Goal: Task Accomplishment & Management: Complete application form

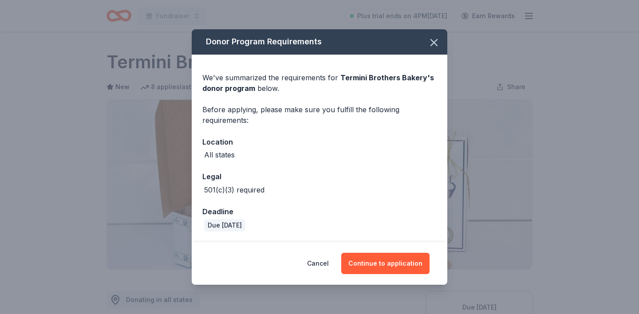
scroll to position [171, 0]
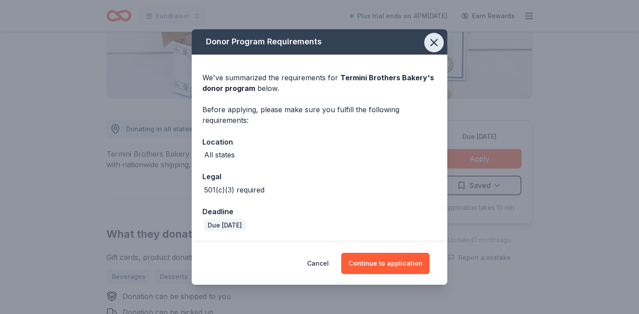
click at [436, 40] on icon "button" at bounding box center [434, 42] width 12 height 12
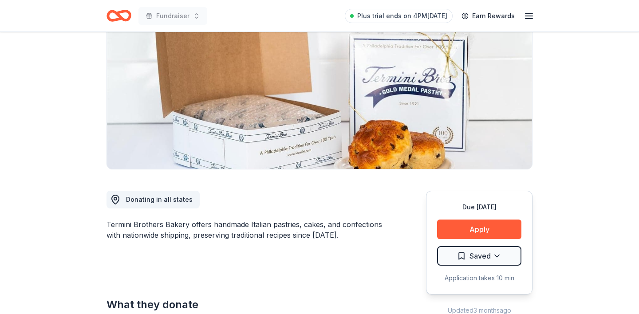
scroll to position [106, 0]
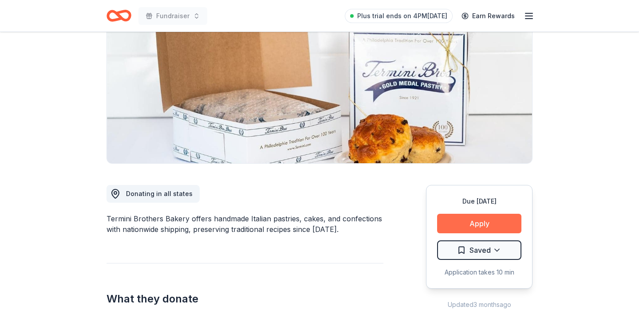
click at [480, 228] on button "Apply" at bounding box center [479, 224] width 84 height 20
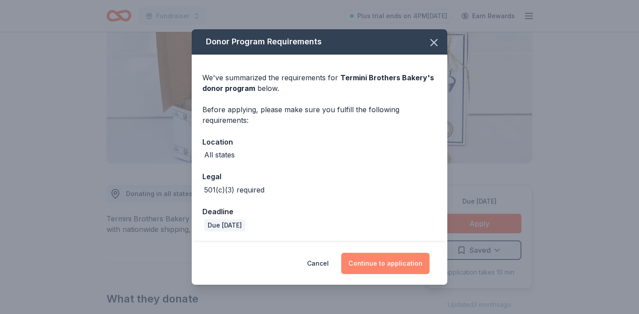
click at [390, 269] on button "Continue to application" at bounding box center [385, 263] width 88 height 21
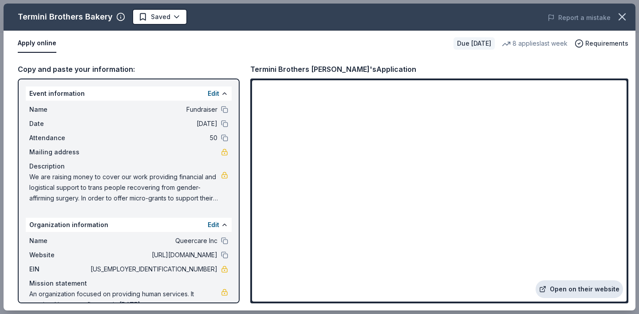
click at [574, 288] on link "Open on their website" at bounding box center [578, 289] width 87 height 18
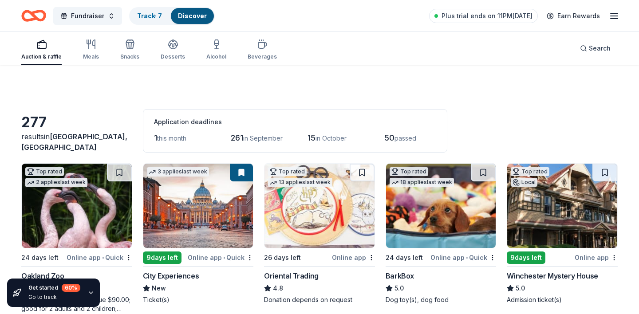
scroll to position [2296, 0]
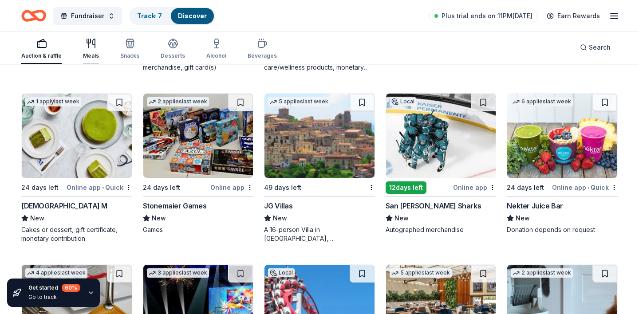
click at [90, 51] on div "Meals" at bounding box center [91, 48] width 16 height 21
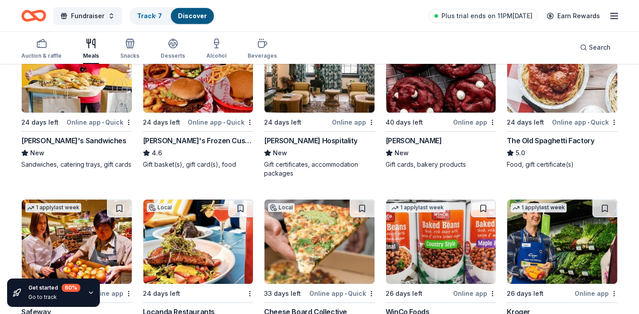
scroll to position [302, 0]
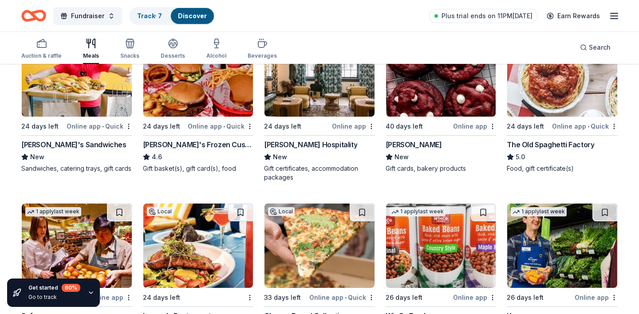
click at [535, 98] on img at bounding box center [562, 74] width 110 height 84
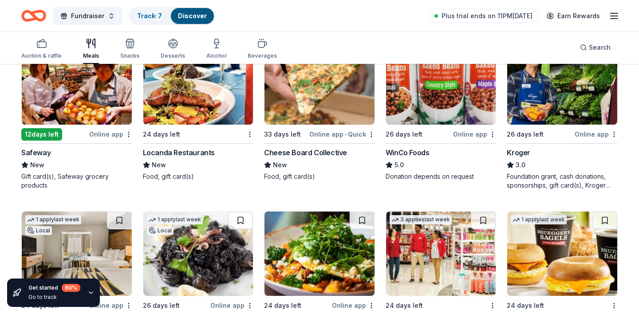
scroll to position [469, 0]
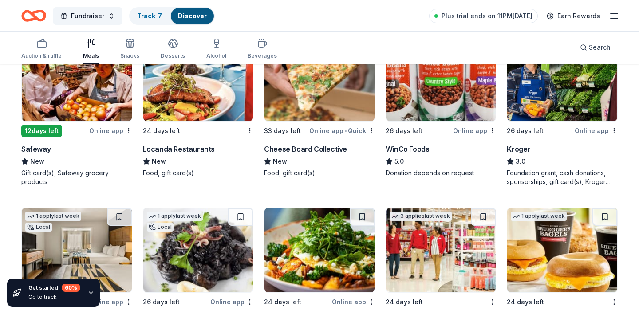
click at [163, 109] on img at bounding box center [198, 79] width 110 height 84
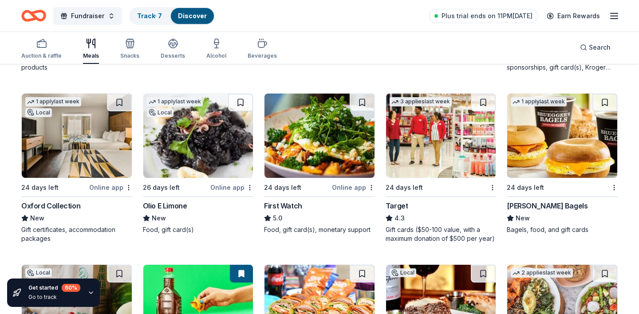
scroll to position [637, 0]
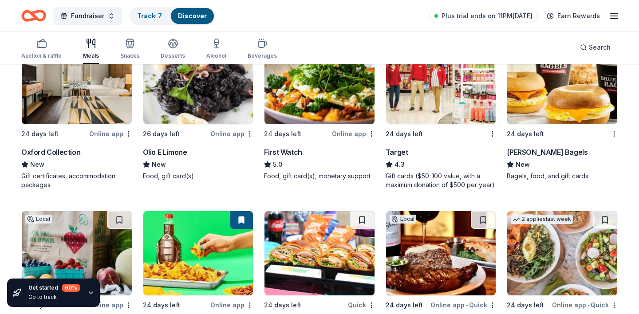
click at [210, 100] on img at bounding box center [198, 82] width 110 height 84
click at [340, 89] on img at bounding box center [319, 82] width 110 height 84
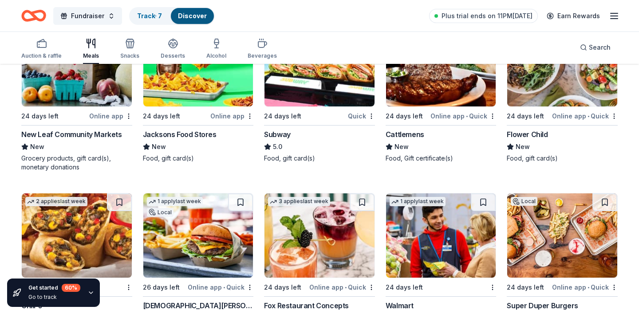
scroll to position [828, 0]
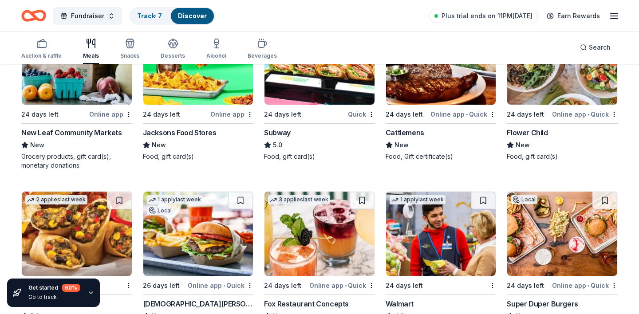
click at [340, 88] on img at bounding box center [319, 62] width 110 height 84
click at [543, 88] on img at bounding box center [562, 62] width 110 height 84
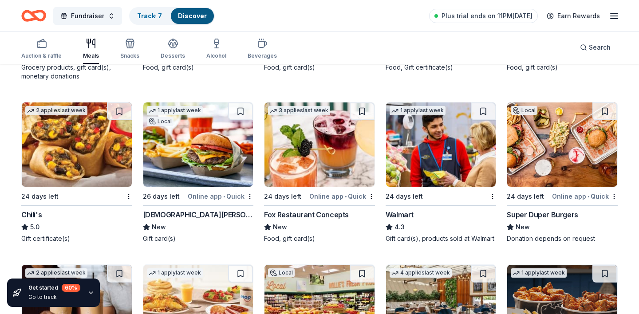
click at [77, 147] on img at bounding box center [77, 144] width 110 height 84
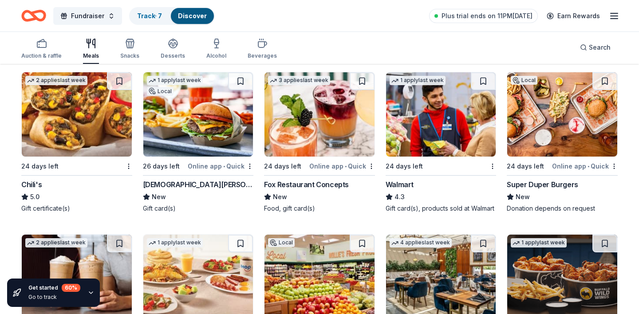
scroll to position [972, 0]
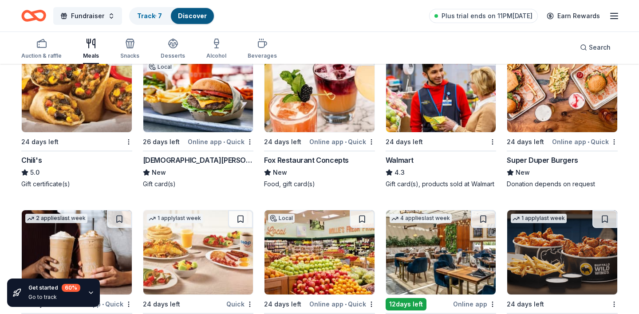
click at [541, 104] on img at bounding box center [562, 90] width 110 height 84
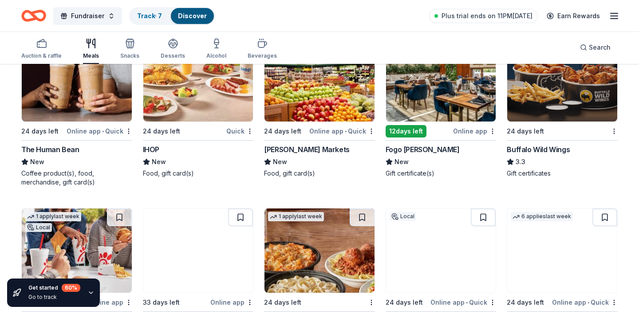
scroll to position [1139, 0]
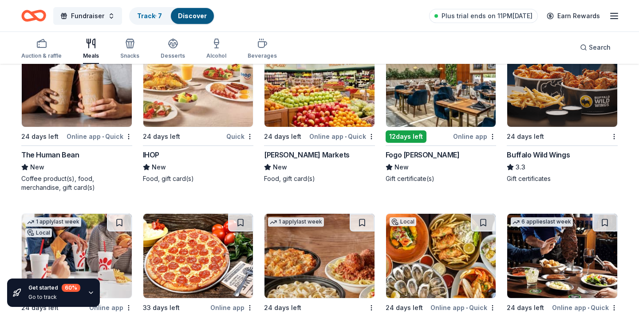
click at [175, 102] on img at bounding box center [198, 85] width 110 height 84
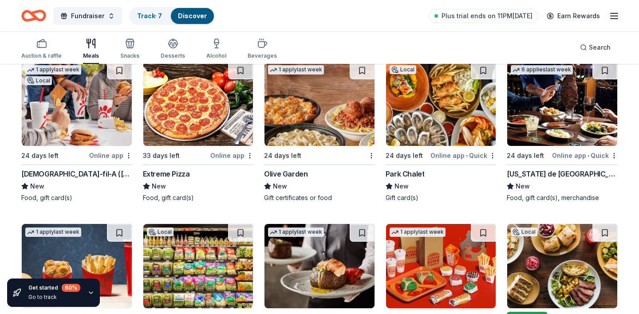
scroll to position [1292, 0]
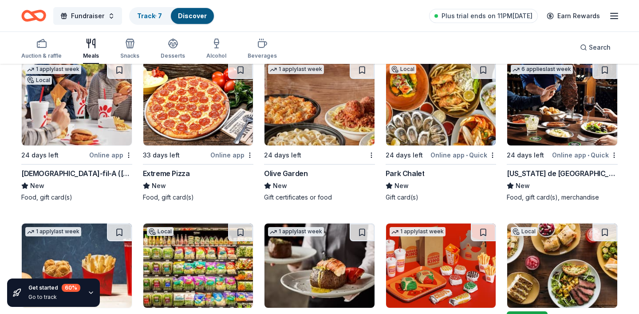
click at [196, 106] on img at bounding box center [198, 103] width 110 height 84
click at [343, 91] on img at bounding box center [319, 103] width 110 height 84
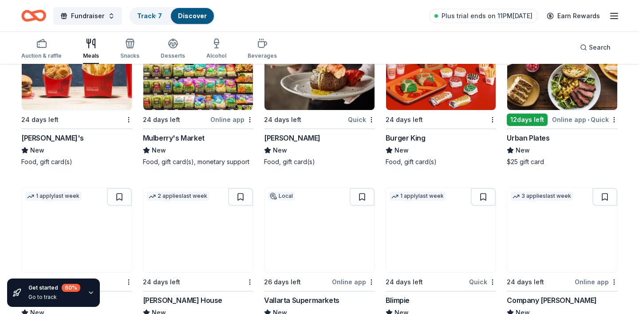
scroll to position [1488, 0]
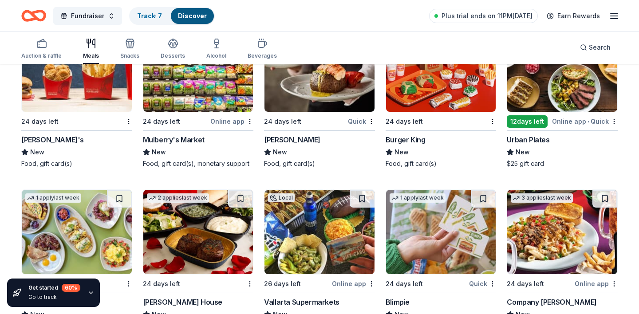
click at [436, 104] on img at bounding box center [441, 69] width 110 height 84
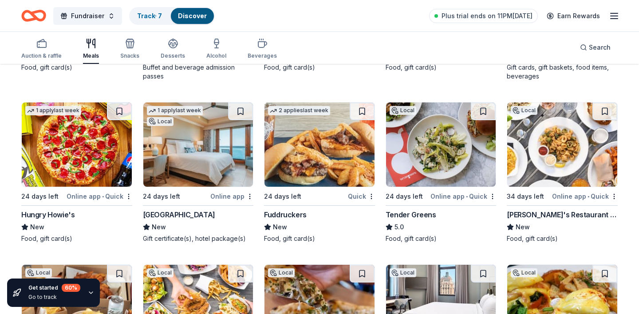
scroll to position [2088, 0]
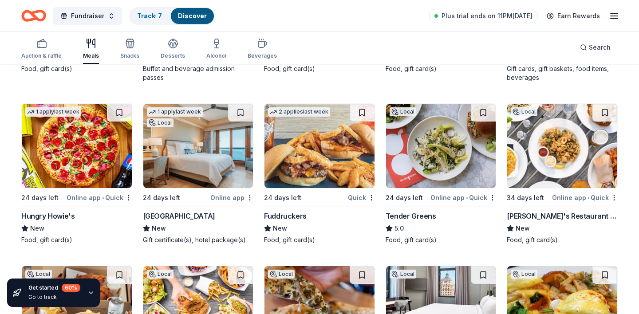
click at [429, 142] on img at bounding box center [441, 146] width 110 height 84
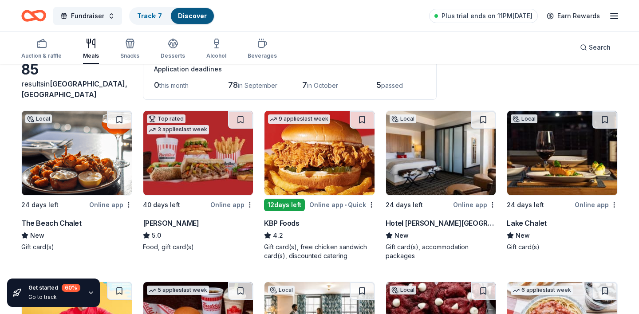
scroll to position [0, 0]
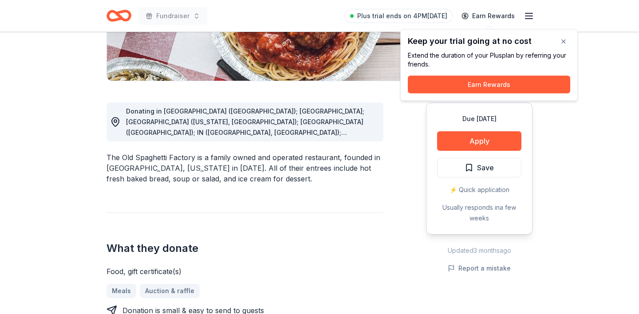
scroll to position [187, 0]
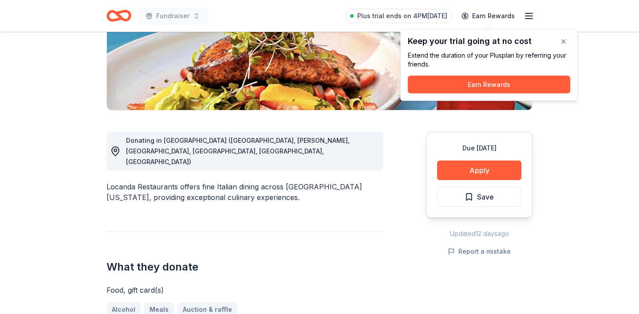
scroll to position [155, 0]
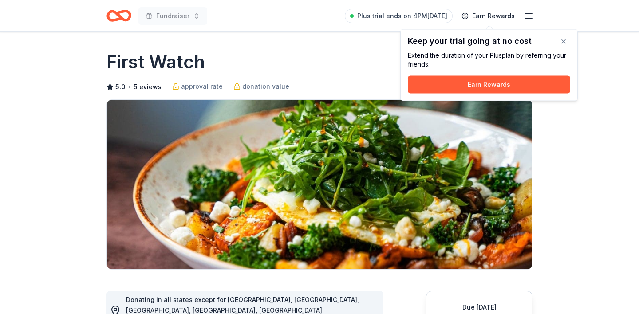
scroll to position [180, 0]
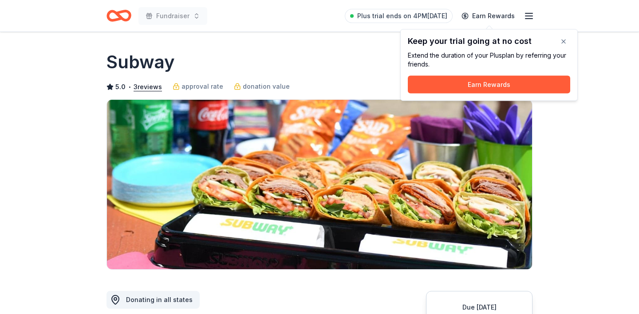
scroll to position [203, 0]
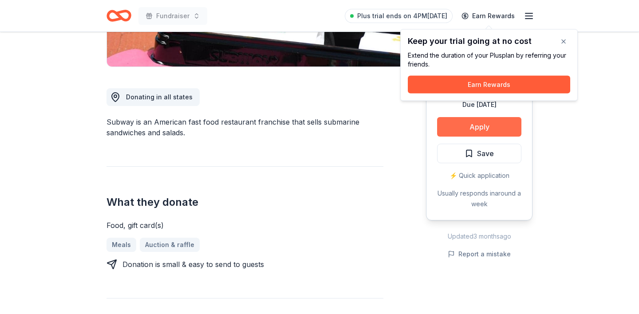
click at [450, 126] on button "Apply" at bounding box center [479, 127] width 84 height 20
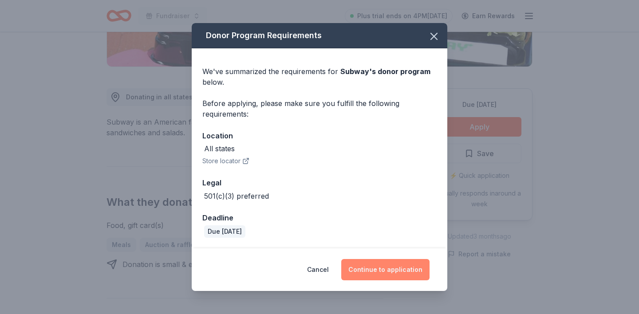
click at [363, 271] on button "Continue to application" at bounding box center [385, 269] width 88 height 21
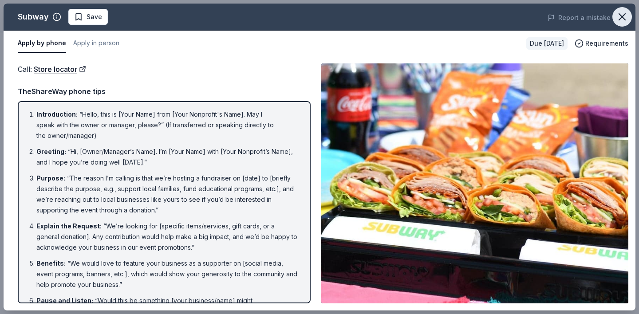
click at [621, 19] on icon "button" at bounding box center [622, 17] width 12 height 12
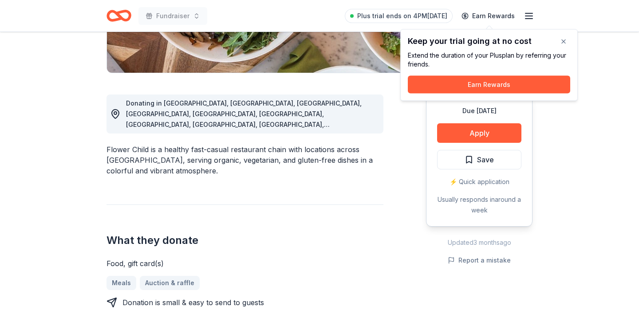
scroll to position [195, 0]
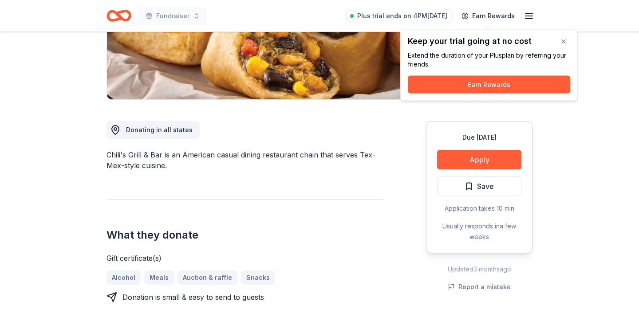
scroll to position [174, 0]
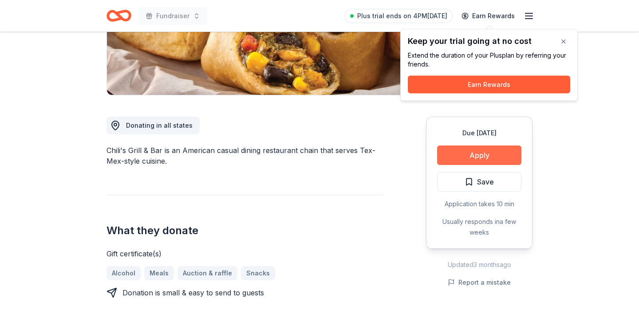
click at [463, 157] on button "Apply" at bounding box center [479, 155] width 84 height 20
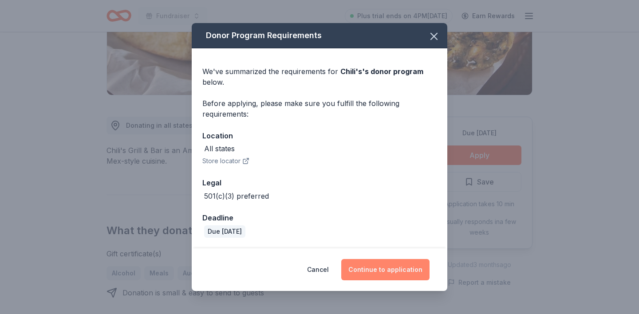
click at [381, 270] on button "Continue to application" at bounding box center [385, 269] width 88 height 21
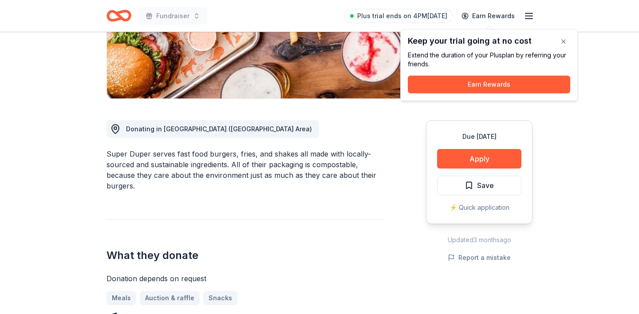
scroll to position [169, 0]
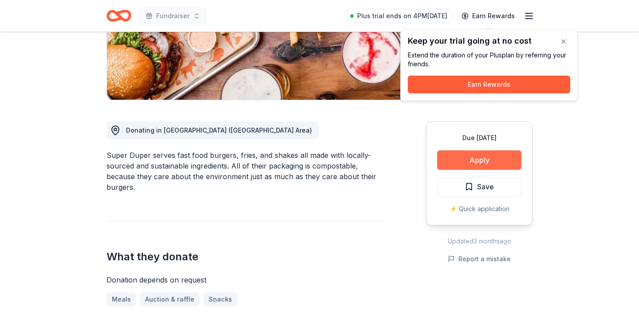
click at [469, 162] on button "Apply" at bounding box center [479, 160] width 84 height 20
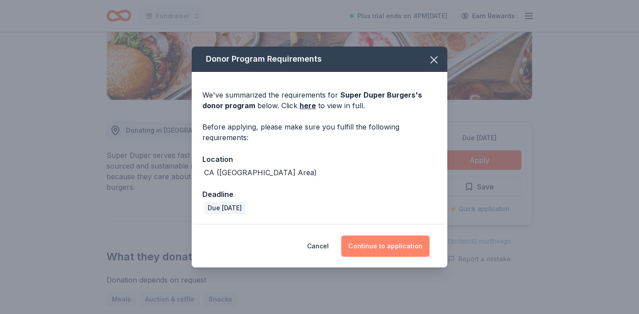
click at [365, 246] on button "Continue to application" at bounding box center [385, 246] width 88 height 21
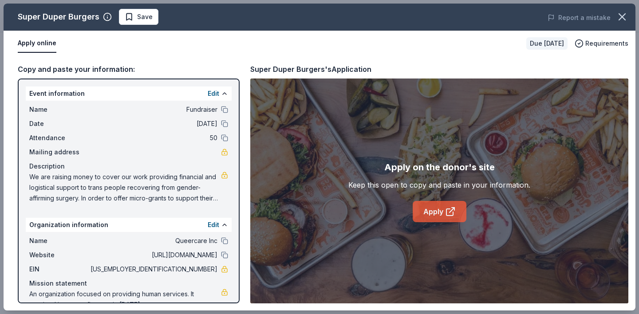
click at [430, 215] on link "Apply" at bounding box center [439, 211] width 54 height 21
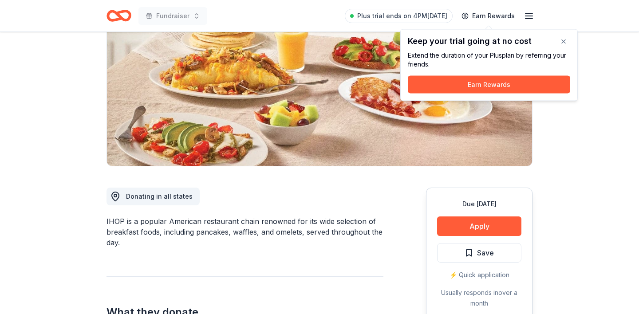
scroll to position [123, 0]
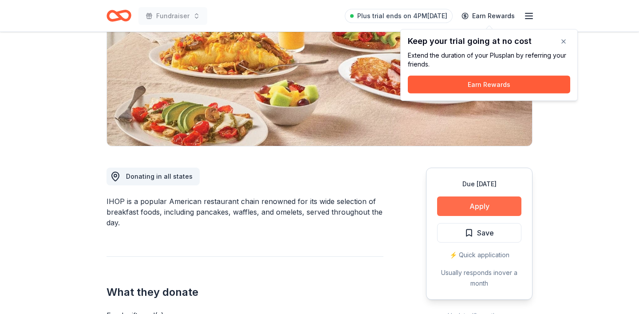
click at [480, 202] on button "Apply" at bounding box center [479, 206] width 84 height 20
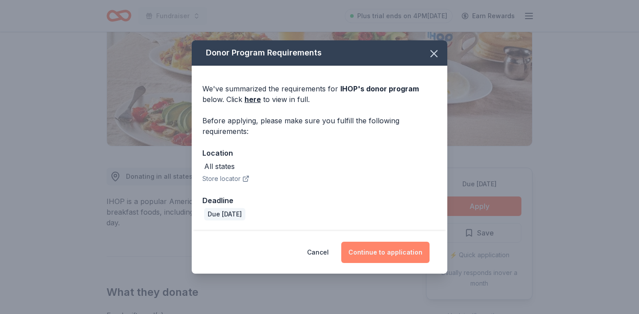
click at [385, 248] on button "Continue to application" at bounding box center [385, 252] width 88 height 21
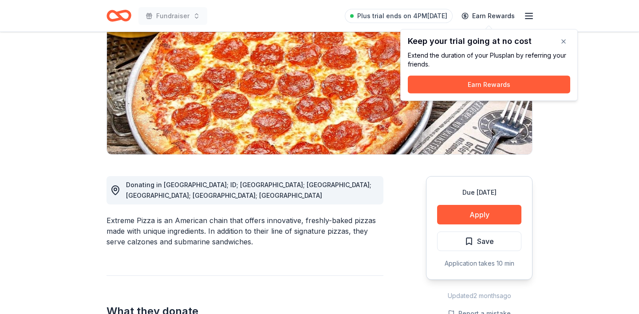
scroll to position [127, 0]
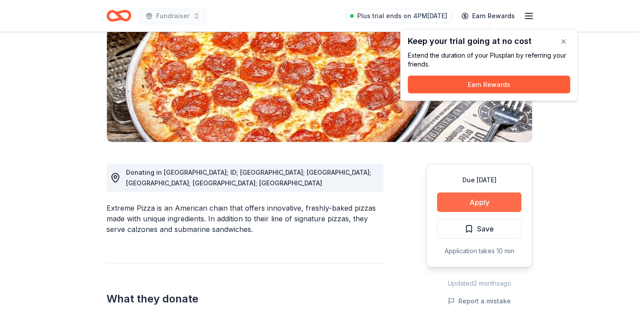
click at [467, 202] on button "Apply" at bounding box center [479, 202] width 84 height 20
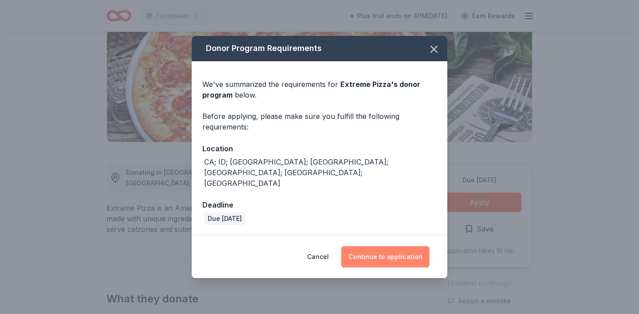
click at [377, 251] on button "Continue to application" at bounding box center [385, 256] width 88 height 21
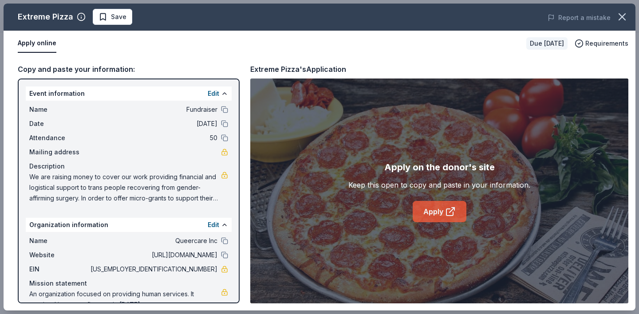
click at [440, 214] on link "Apply" at bounding box center [439, 211] width 54 height 21
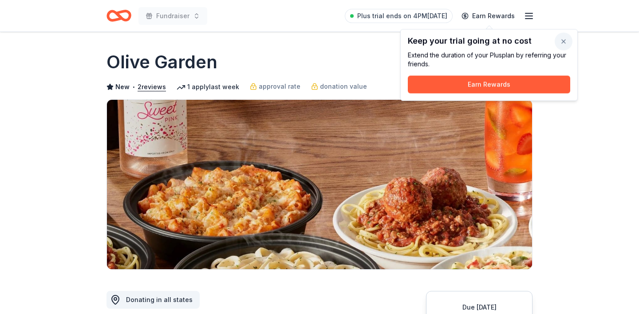
click at [567, 41] on button "button" at bounding box center [563, 42] width 18 height 18
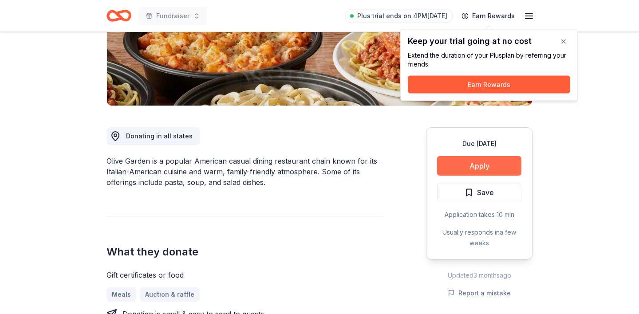
click at [471, 168] on button "Apply" at bounding box center [479, 166] width 84 height 20
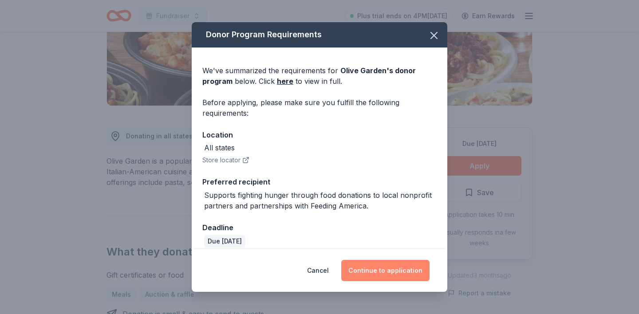
click at [398, 270] on button "Continue to application" at bounding box center [385, 270] width 88 height 21
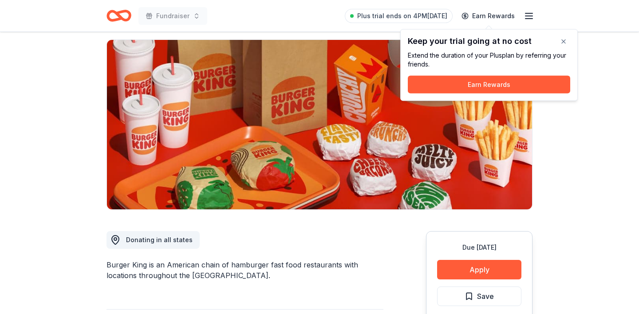
scroll to position [66, 0]
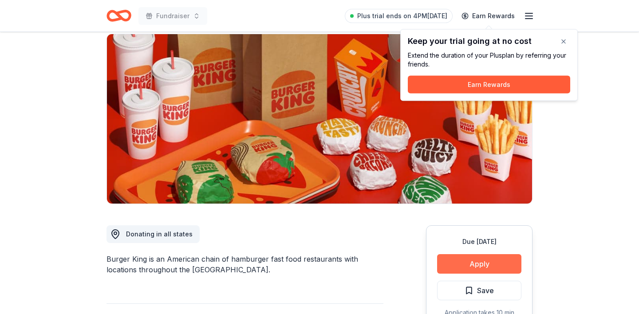
click at [460, 266] on button "Apply" at bounding box center [479, 264] width 84 height 20
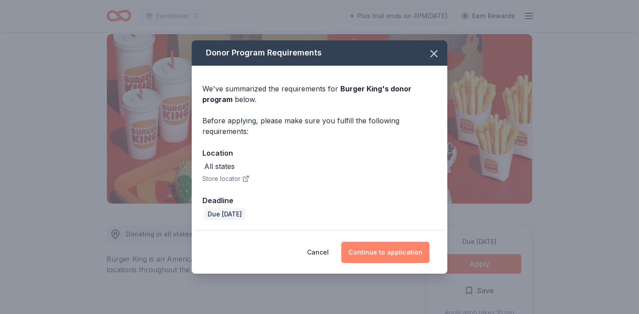
click at [394, 257] on button "Continue to application" at bounding box center [385, 252] width 88 height 21
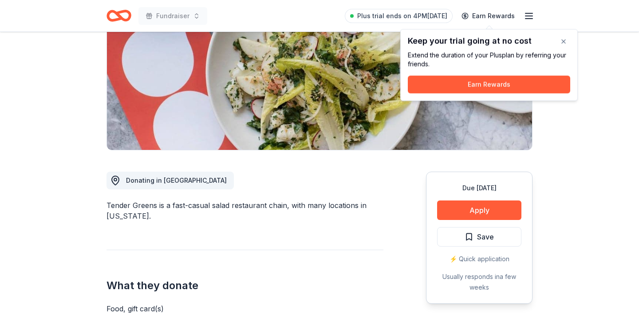
scroll to position [133, 0]
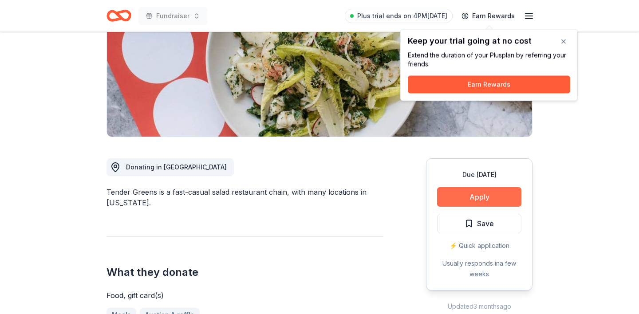
click at [488, 197] on button "Apply" at bounding box center [479, 197] width 84 height 20
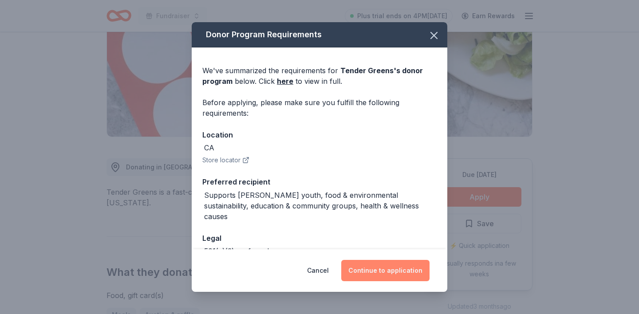
click at [378, 271] on button "Continue to application" at bounding box center [385, 270] width 88 height 21
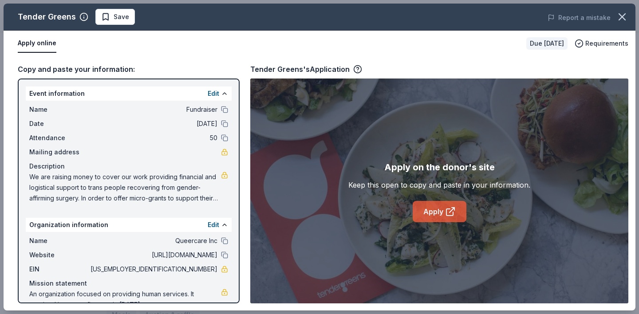
click at [440, 215] on link "Apply" at bounding box center [439, 211] width 54 height 21
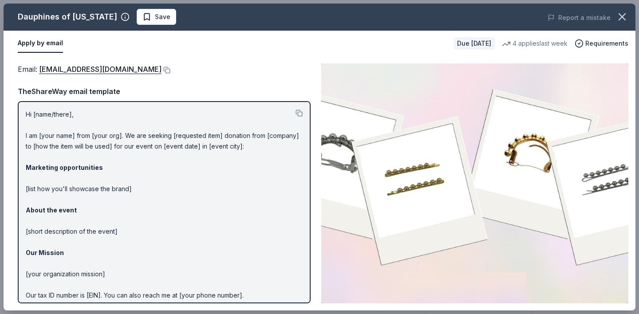
scroll to position [153, 0]
click at [77, 92] on div "TheShareWay email template" at bounding box center [164, 92] width 293 height 12
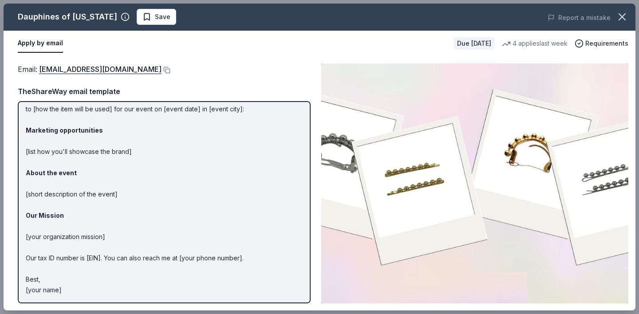
scroll to position [47, 0]
drag, startPoint x: 72, startPoint y: 291, endPoint x: 42, endPoint y: 141, distance: 152.6
click at [41, 140] on p "Hi [name/there], I am [your name] from [your org]. We are seeking [requested it…" at bounding box center [164, 184] width 277 height 224
drag, startPoint x: 59, startPoint y: 289, endPoint x: 39, endPoint y: 256, distance: 38.8
click at [39, 256] on p "Hi [name/there], I am [your name] from [your org]. We are seeking [requested it…" at bounding box center [164, 184] width 277 height 224
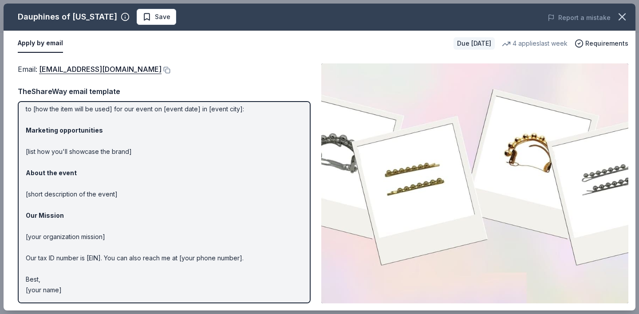
scroll to position [0, 0]
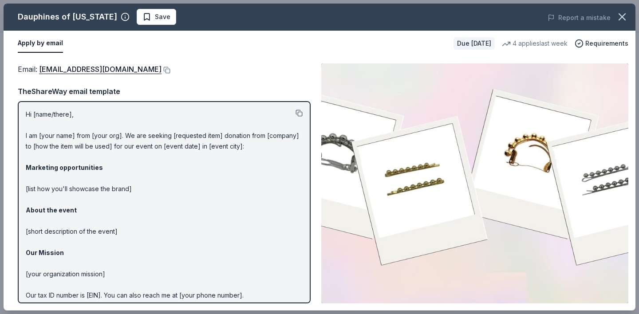
click at [295, 114] on button at bounding box center [298, 113] width 7 height 7
click at [170, 69] on button at bounding box center [165, 70] width 9 height 7
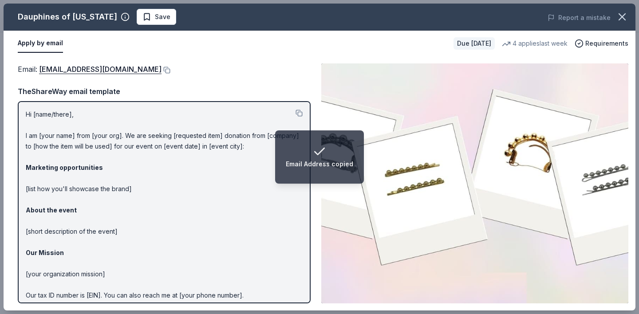
click at [63, 16] on div "Dauphines of [US_STATE]" at bounding box center [67, 17] width 99 height 14
